Goal: Task Accomplishment & Management: Manage account settings

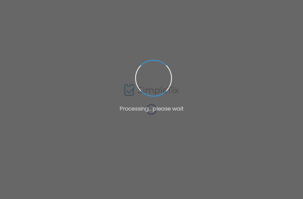
type input "[URL][DOMAIN_NAME]"
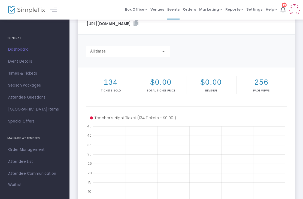
scroll to position [22, 0]
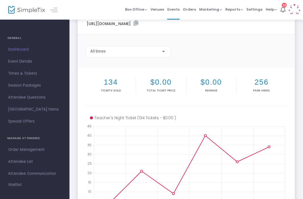
click at [19, 63] on span "Event Details" at bounding box center [34, 61] width 53 height 7
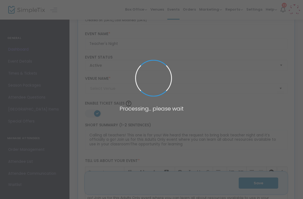
type input "[GEOGRAPHIC_DATA]"
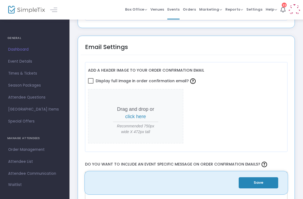
scroll to position [679, 0]
click at [30, 75] on span "Times & Tickets" at bounding box center [34, 73] width 53 height 7
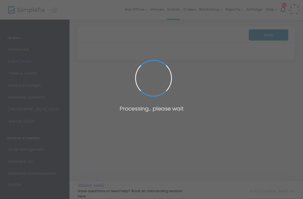
scroll to position [0, 0]
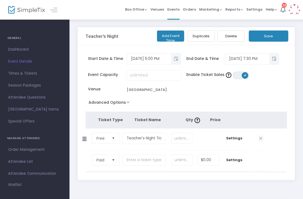
click at [15, 100] on span "Attendee Questions" at bounding box center [34, 97] width 53 height 7
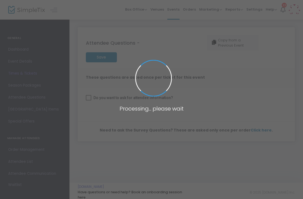
checkbox input "true"
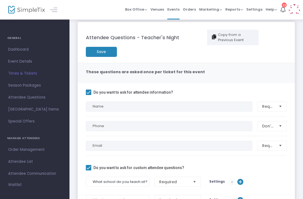
click at [9, 154] on link "Order Management" at bounding box center [34, 150] width 69 height 12
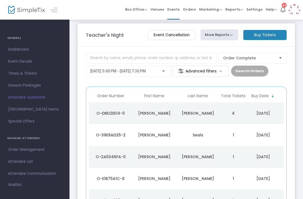
scroll to position [3, 0]
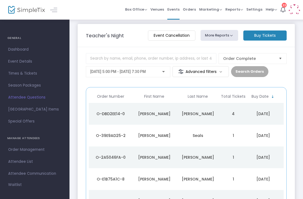
click at [225, 35] on button "More Reports" at bounding box center [220, 35] width 38 height 11
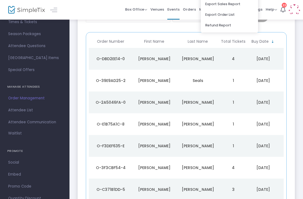
scroll to position [51, 0]
click at [37, 125] on span "Attendee Communication" at bounding box center [34, 122] width 53 height 7
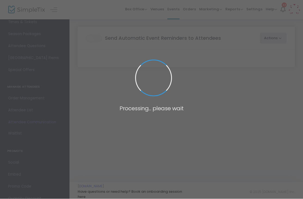
scroll to position [1, 0]
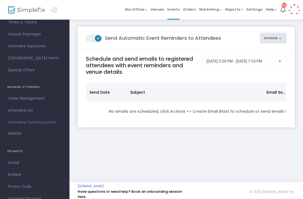
click at [21, 116] on link "Attendee List" at bounding box center [34, 111] width 69 height 12
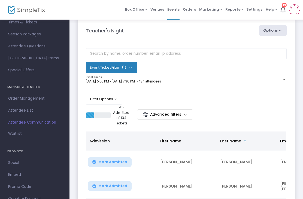
scroll to position [9, 0]
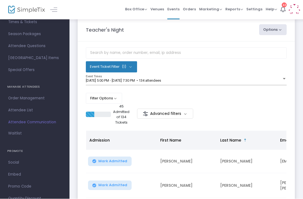
click at [113, 99] on button "Filter Options" at bounding box center [104, 98] width 36 height 11
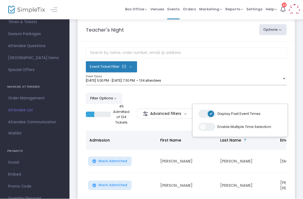
scroll to position [9, 0]
click at [178, 114] on m-button "Advanced filters" at bounding box center [165, 114] width 56 height 10
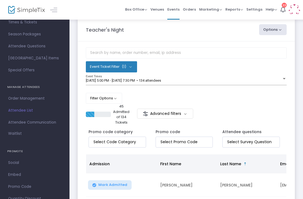
click at [176, 119] on m-button "Advanced filters" at bounding box center [165, 114] width 56 height 10
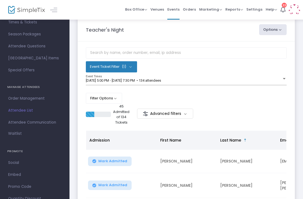
click at [186, 116] on m-button "Advanced filters" at bounding box center [165, 114] width 56 height 10
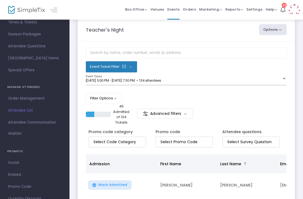
click at [280, 31] on button "Options" at bounding box center [273, 29] width 28 height 11
click at [204, 92] on div "Event Ticket Filter (1) Select All Teacher's Night Ticket [DATE] 5:00 PM - [DAT…" at bounding box center [186, 75] width 201 height 56
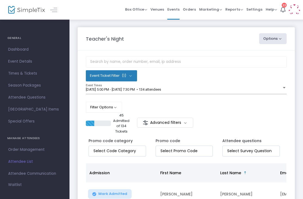
scroll to position [0, 0]
click at [57, 54] on link "Dashboard" at bounding box center [34, 50] width 69 height 12
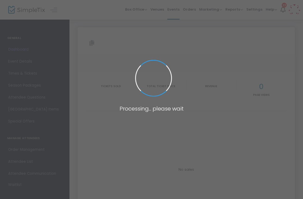
type input "[URL][DOMAIN_NAME]"
